Goal: Answer question/provide support: Share knowledge or assist other users

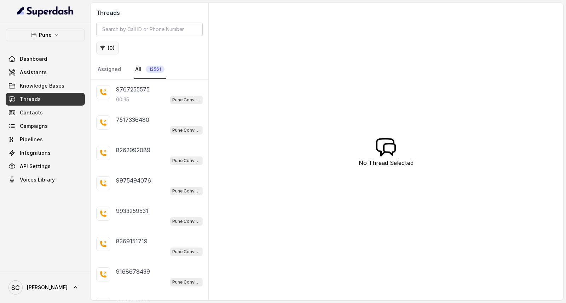
click at [109, 50] on button "( 0 )" at bounding box center [107, 48] width 23 height 13
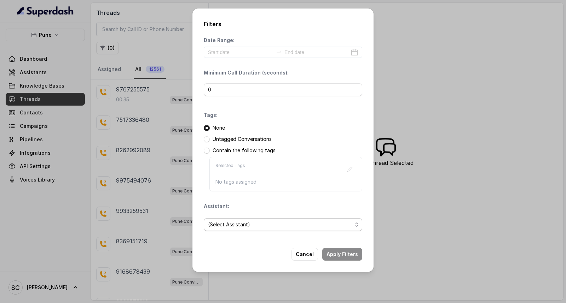
click at [224, 226] on span "(Select Assistant)" at bounding box center [280, 225] width 144 height 8
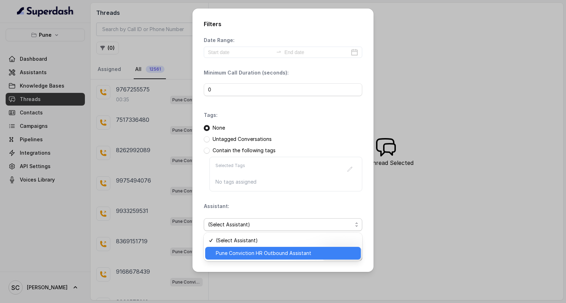
click at [226, 253] on span "Pune Conviction HR Outbound Assistant" at bounding box center [286, 253] width 141 height 8
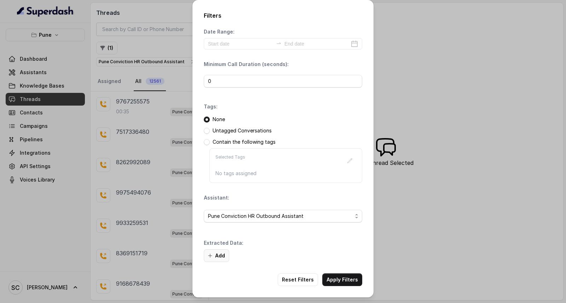
click at [218, 256] on button "Add" at bounding box center [216, 256] width 25 height 13
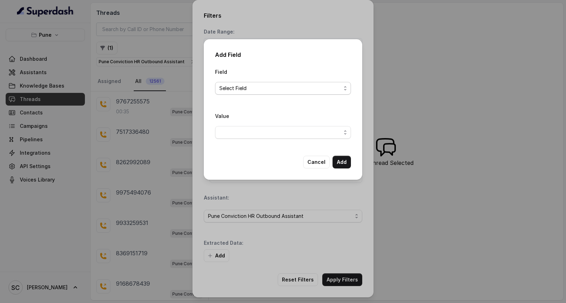
click at [263, 94] on span "Select Field" at bounding box center [283, 88] width 136 height 13
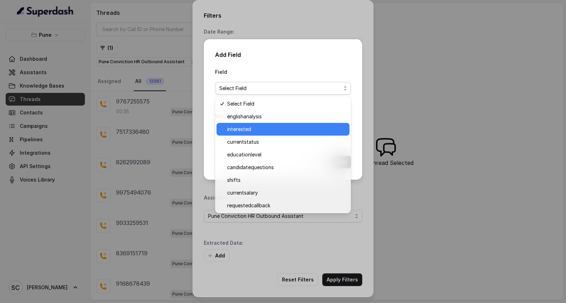
click at [262, 128] on span "interested" at bounding box center [286, 129] width 118 height 8
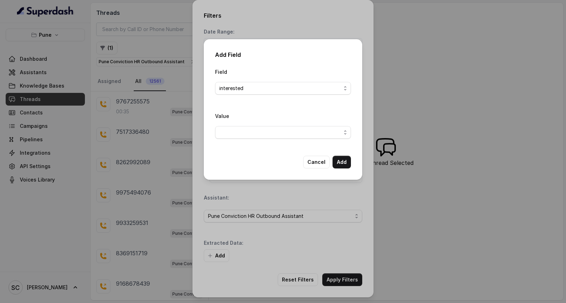
click at [260, 125] on div "Value" at bounding box center [283, 125] width 136 height 27
click at [258, 136] on span "button" at bounding box center [283, 132] width 136 height 13
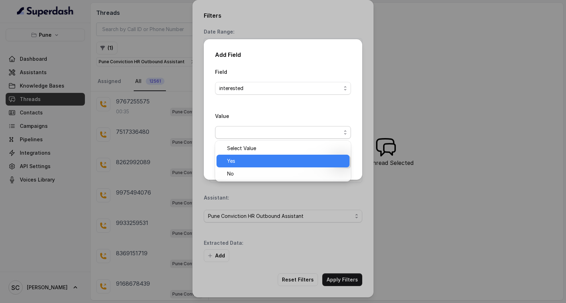
click at [253, 160] on span "Yes" at bounding box center [286, 161] width 118 height 8
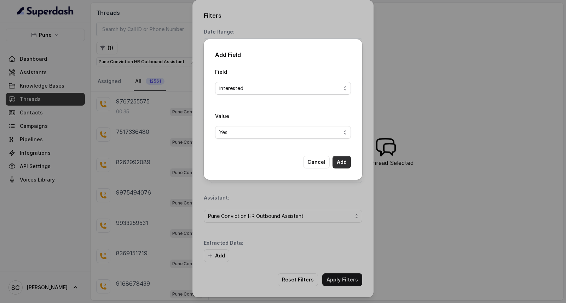
click at [345, 161] on button "Add" at bounding box center [341, 162] width 18 height 13
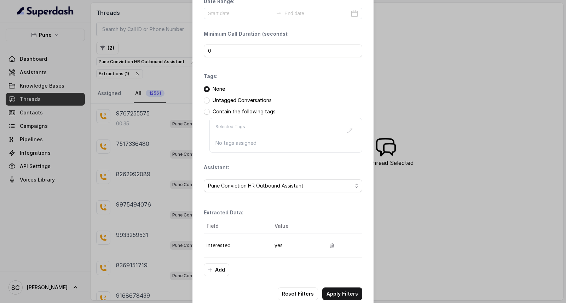
scroll to position [45, 0]
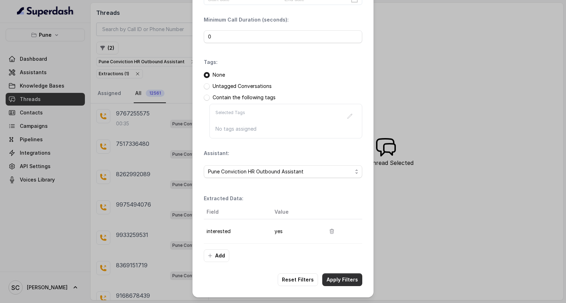
click at [347, 278] on button "Apply Filters" at bounding box center [342, 280] width 40 height 13
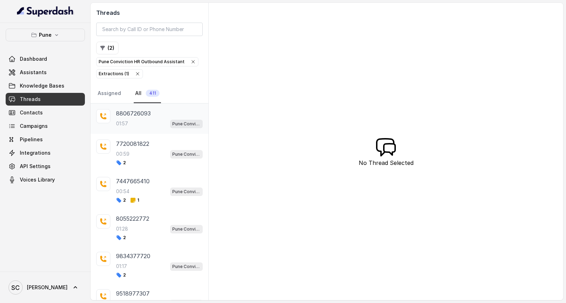
click at [144, 120] on div "01:57 Pune Conviction HR Outbound Assistant" at bounding box center [159, 123] width 87 height 9
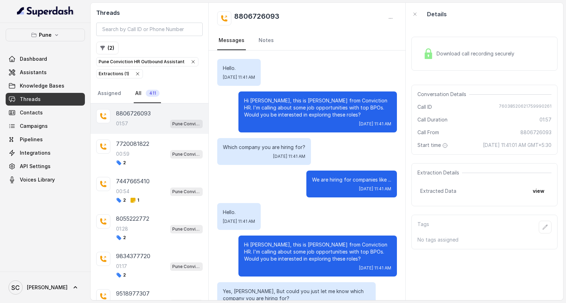
scroll to position [666, 0]
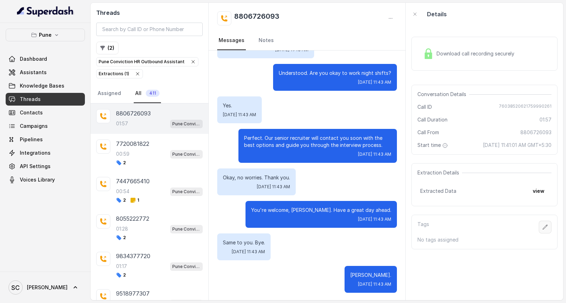
click at [542, 228] on icon "button" at bounding box center [545, 228] width 6 height 6
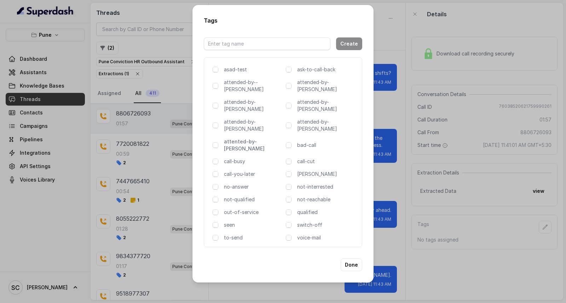
click at [243, 138] on p "attented-by-[PERSON_NAME]" at bounding box center [253, 145] width 59 height 14
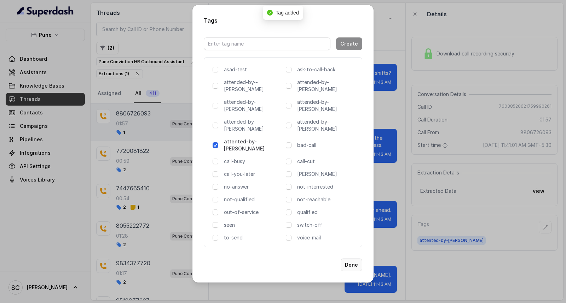
click at [352, 259] on button "Done" at bounding box center [352, 265] width 22 height 13
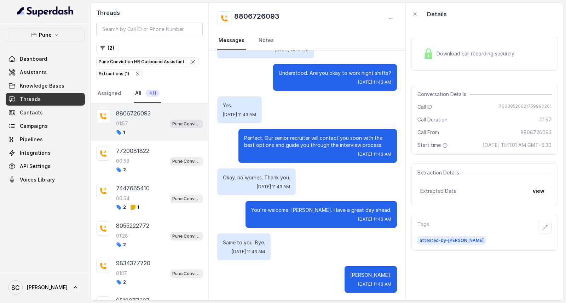
drag, startPoint x: 236, startPoint y: 135, endPoint x: 388, endPoint y: 155, distance: 153.6
click at [388, 155] on div "Perfect. Our senior recruiter will contact you soon with the best options and g…" at bounding box center [317, 146] width 158 height 34
